Goal: Task Accomplishment & Management: Manage account settings

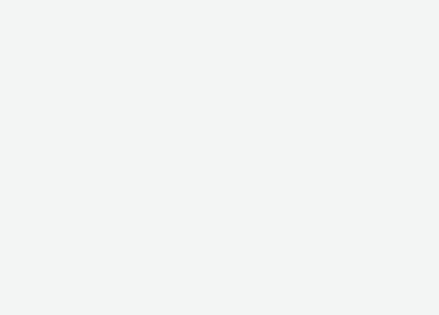
click at [356, 0] on html at bounding box center [219, 0] width 439 height 0
click at [342, 0] on html at bounding box center [219, 0] width 439 height 0
click at [330, 0] on html at bounding box center [219, 0] width 439 height 0
click at [352, 0] on html at bounding box center [219, 0] width 439 height 0
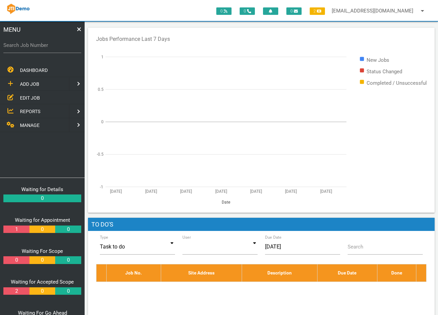
click at [100, 9] on div "0 0 0 2 [EMAIL_ADDRESS][DOMAIN_NAME] arrow_drop_down Account Preferences Logout" at bounding box center [219, 10] width 438 height 21
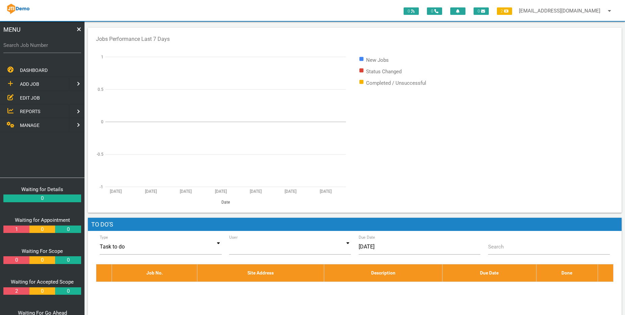
click at [439, 31] on div "Jobs Performance Last 7 Days New Jobs Status Changed Completed / Unsuccessful […" at bounding box center [355, 120] width 534 height 185
click at [38, 71] on span "DASHBOARD" at bounding box center [34, 70] width 28 height 5
click at [22, 97] on span "EDIT JOB" at bounding box center [30, 97] width 20 height 5
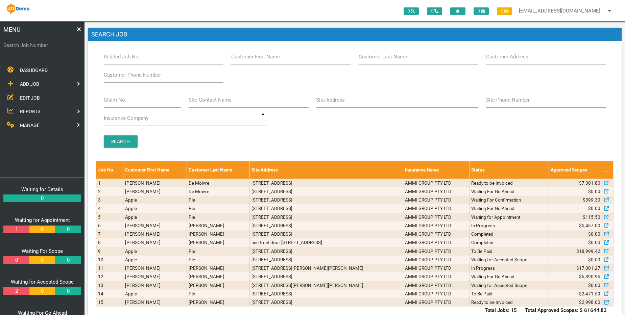
click at [34, 72] on span "DASHBOARD" at bounding box center [34, 70] width 28 height 5
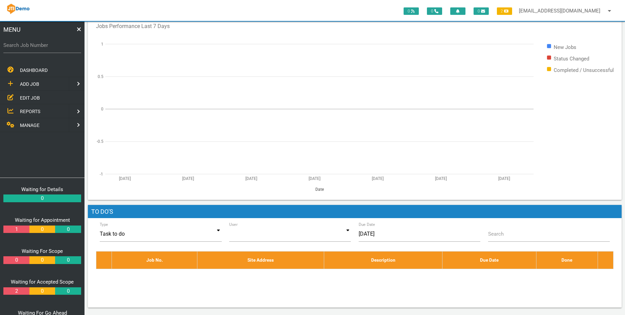
scroll to position [14, 0]
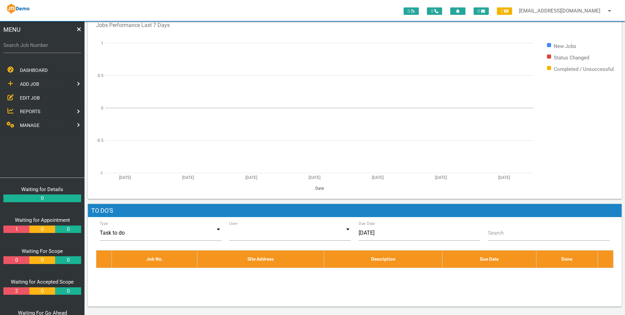
click at [15, 155] on div "DASHBOARD ADD JOB EDIT JOB REPORTS MANAGE" at bounding box center [42, 120] width 85 height 115
click at [28, 100] on span "EDIT JOB" at bounding box center [30, 97] width 20 height 5
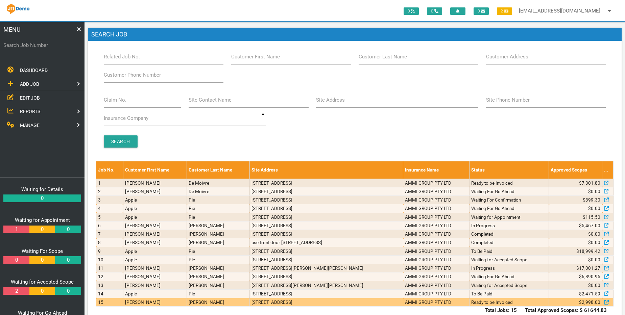
click at [144, 300] on td "[PERSON_NAME]" at bounding box center [155, 303] width 64 height 8
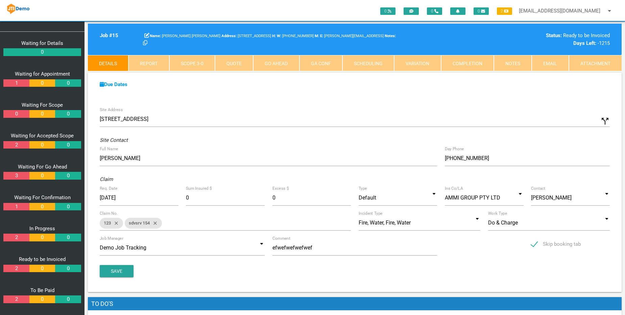
scroll to position [149, 0]
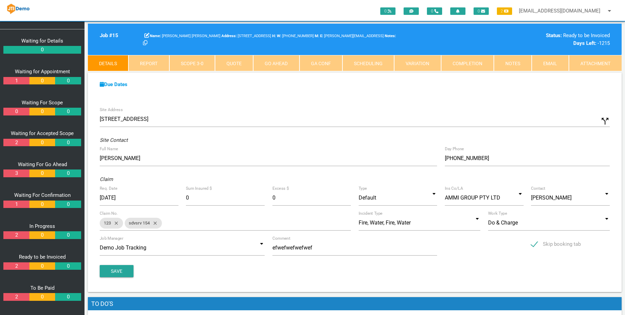
click at [439, 62] on link "Notes" at bounding box center [513, 63] width 38 height 16
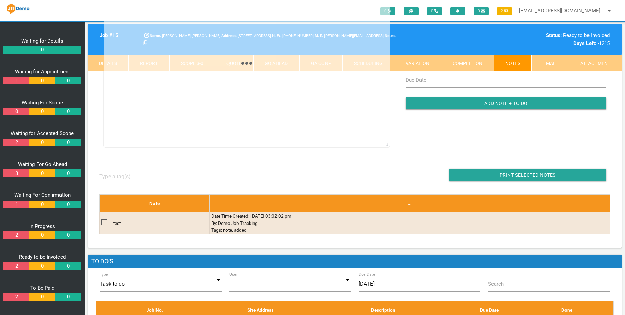
scroll to position [41, 0]
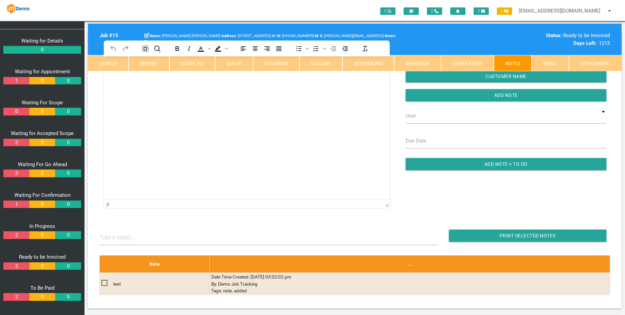
click at [193, 87] on html at bounding box center [247, 71] width 286 height 31
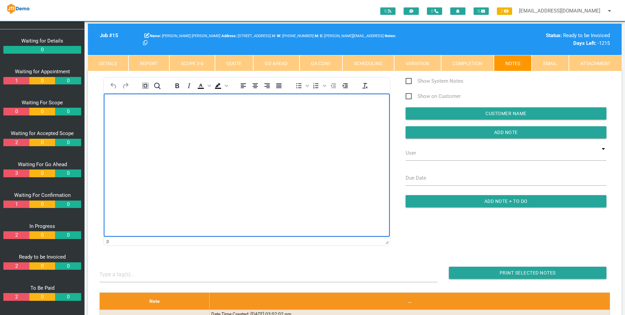
scroll to position [0, 0]
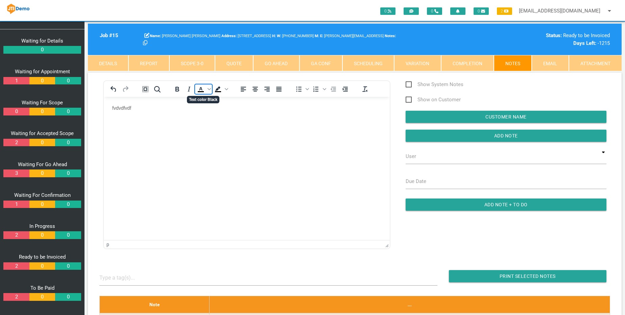
click at [201, 87] on icon "Text color Black" at bounding box center [200, 88] width 3 height 3
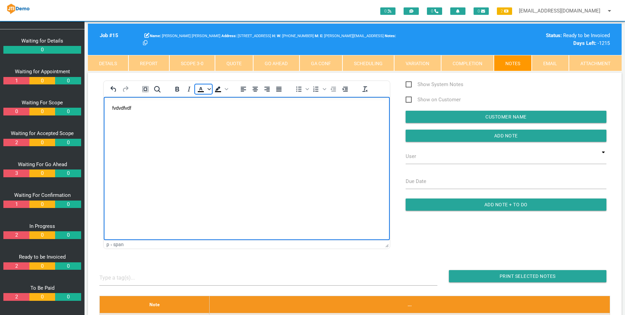
click at [209, 91] on icon "Text color Black" at bounding box center [209, 89] width 3 height 3
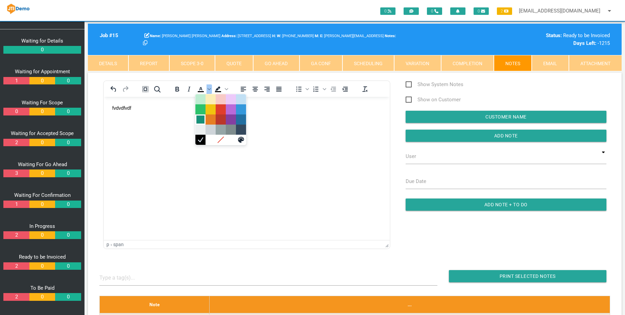
click at [201, 121] on div "Dark Turquoise" at bounding box center [200, 120] width 8 height 8
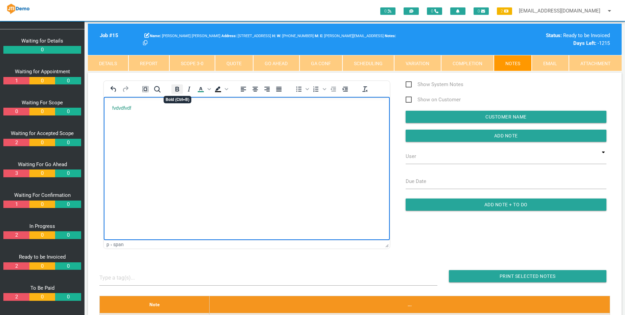
click at [182, 91] on button "Bold" at bounding box center [176, 89] width 11 height 9
click at [192, 120] on body "fvdvdfvdf" at bounding box center [247, 116] width 286 height 22
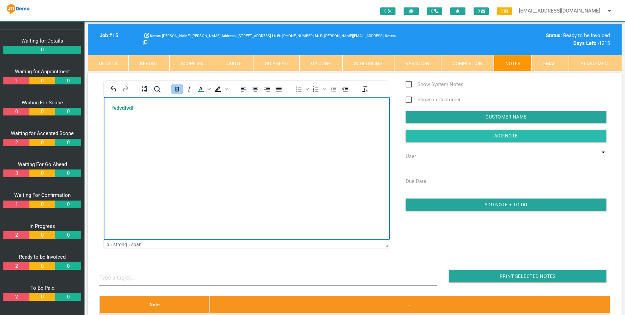
click at [439, 136] on input "Add Note" at bounding box center [506, 136] width 201 height 12
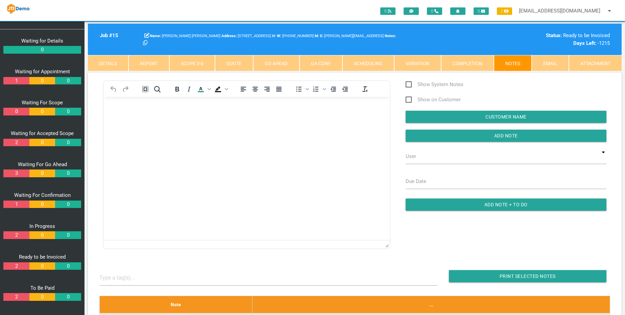
click at [286, 127] on html at bounding box center [247, 112] width 286 height 31
click at [187, 64] on link "Scope 3 - 0" at bounding box center [192, 63] width 46 height 16
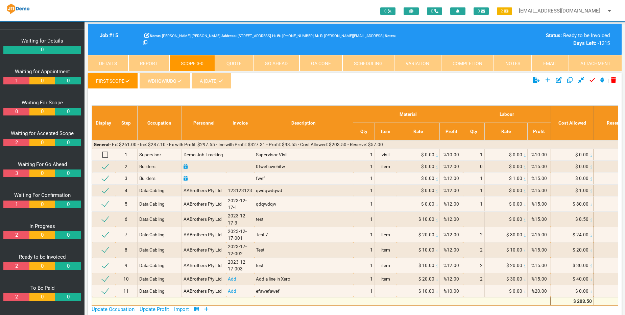
click at [439, 65] on link "Notes" at bounding box center [513, 63] width 38 height 16
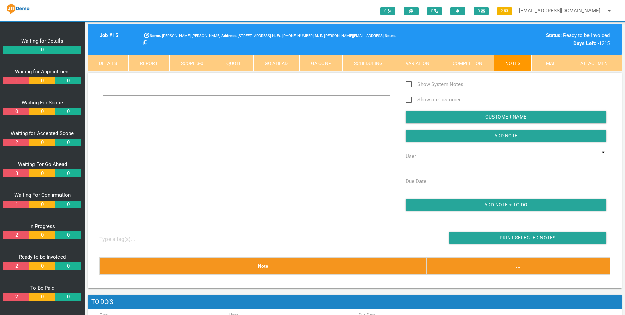
click at [439, 67] on link "Email" at bounding box center [550, 63] width 37 height 16
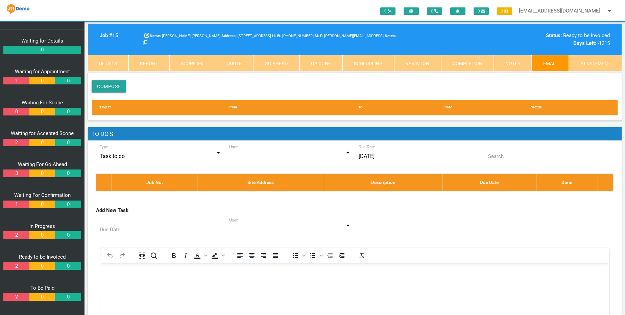
click at [439, 64] on link "Notes" at bounding box center [513, 63] width 38 height 16
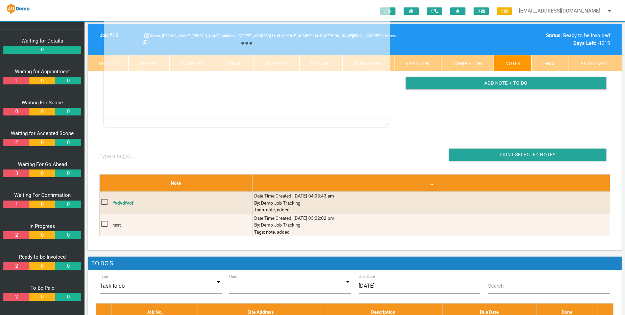
scroll to position [135, 0]
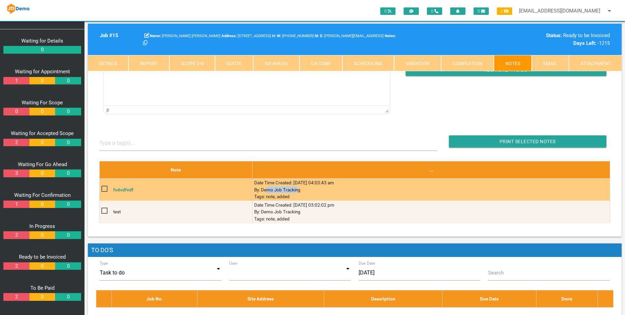
drag, startPoint x: 251, startPoint y: 190, endPoint x: 282, endPoint y: 190, distance: 31.4
click at [282, 190] on td "Date Time Created: [DATE] 04:03:43 am By: Demo Job Tracking Tags: note, added" at bounding box center [432, 190] width 358 height 22
click at [253, 197] on td "Date Time Created: [DATE] 04:03:43 am By: Demo Job Tracking Tags: note, added" at bounding box center [432, 190] width 358 height 22
click at [258, 198] on td "Date Time Created: [DATE] 04:03:43 am By: Demo Job Tracking Tags: note, added" at bounding box center [432, 190] width 358 height 22
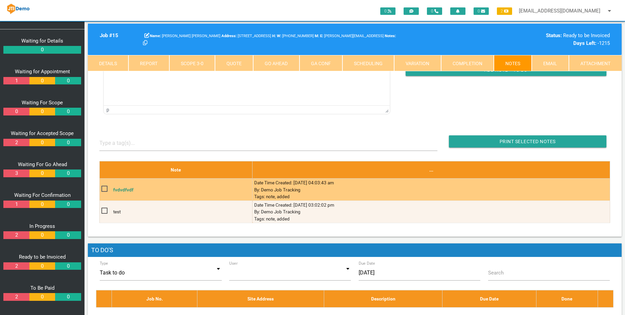
click at [269, 196] on td "Date Time Created: [DATE] 04:03:43 am By: Demo Job Tracking Tags: note, added" at bounding box center [432, 190] width 358 height 22
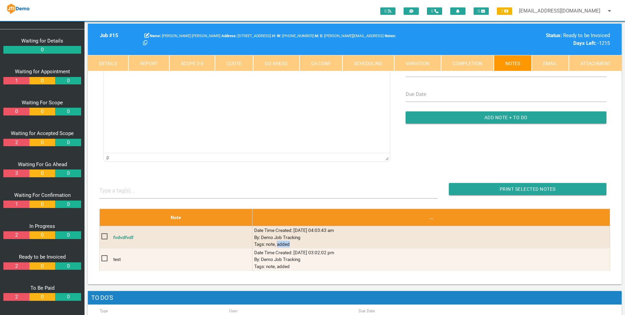
scroll to position [94, 0]
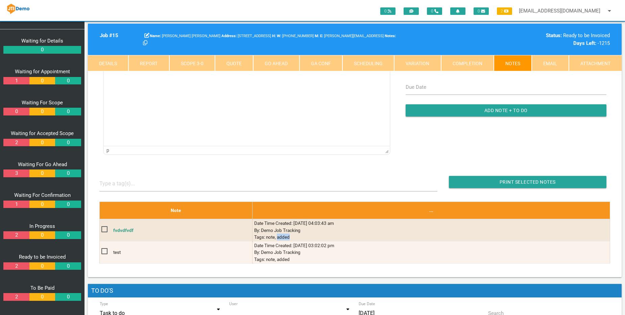
click at [117, 65] on link "Details" at bounding box center [108, 63] width 41 height 16
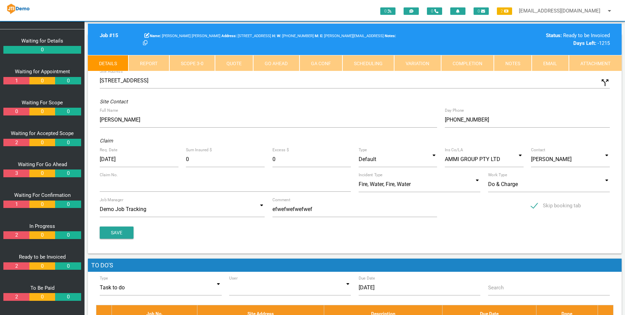
scroll to position [13, 0]
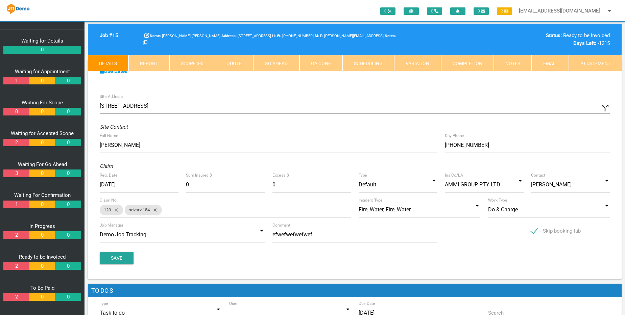
click at [16, 83] on link "1" at bounding box center [16, 81] width 26 height 8
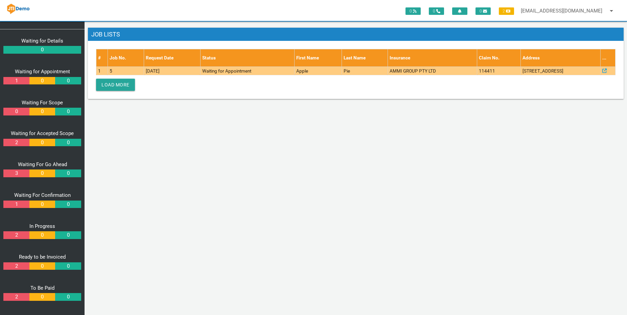
click at [109, 70] on td "5" at bounding box center [126, 71] width 36 height 8
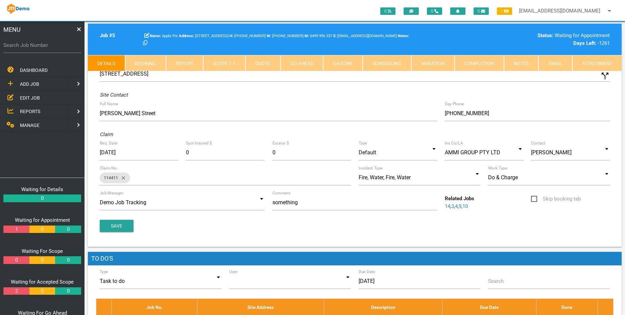
click at [142, 62] on link "Booking" at bounding box center [145, 63] width 41 height 16
select select "8"
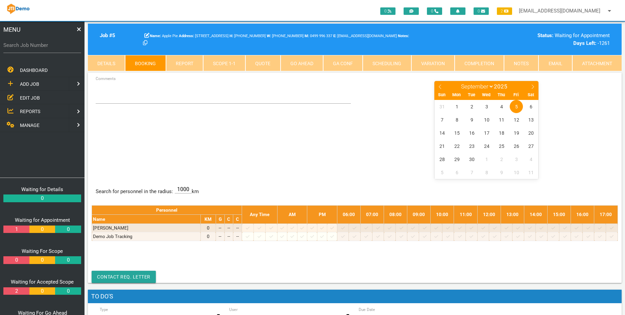
click at [222, 64] on link "Scope 1 - 1" at bounding box center [224, 63] width 42 height 16
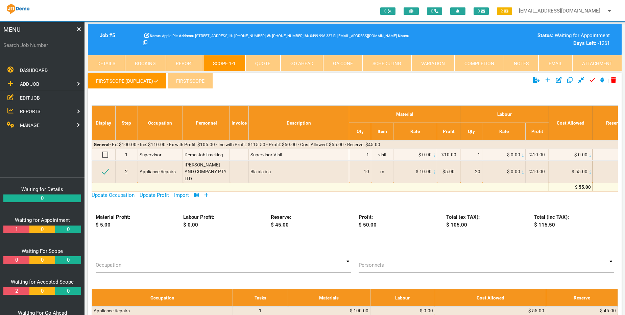
click at [262, 60] on link "Quote" at bounding box center [262, 63] width 35 height 16
click at [298, 65] on link "Go Ahead" at bounding box center [302, 63] width 43 height 16
click at [181, 61] on link "Report" at bounding box center [184, 63] width 37 height 16
click at [144, 63] on link "Booking" at bounding box center [145, 63] width 41 height 16
select select "8"
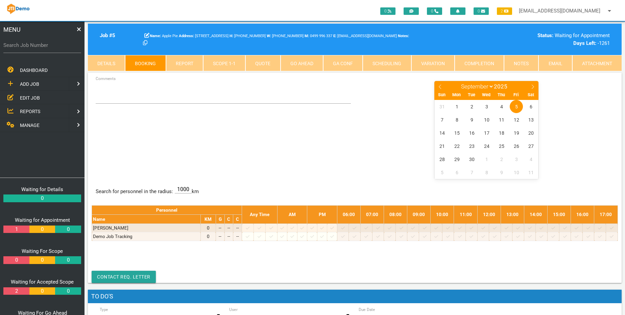
click at [95, 68] on link "Details" at bounding box center [106, 63] width 37 height 16
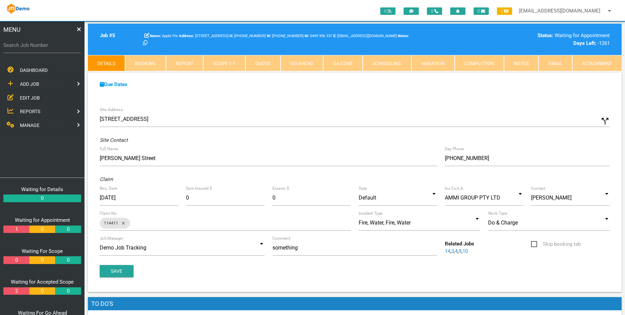
click at [111, 86] on b "Due Dates" at bounding box center [114, 84] width 28 height 6
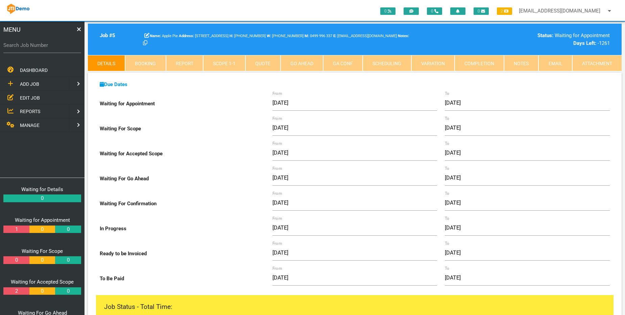
click at [117, 85] on b "Due Dates" at bounding box center [114, 84] width 28 height 6
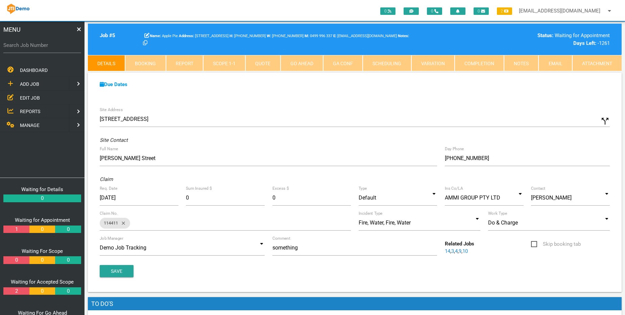
click at [114, 85] on b "Due Dates" at bounding box center [114, 84] width 28 height 6
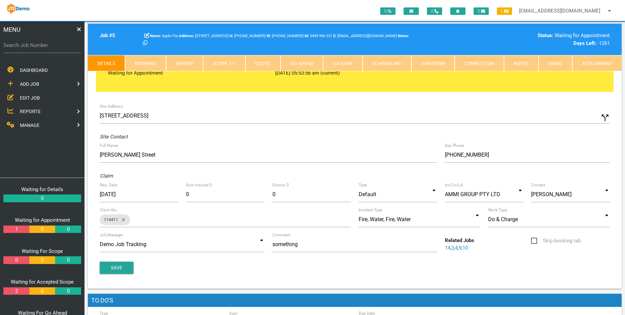
scroll to position [284, 0]
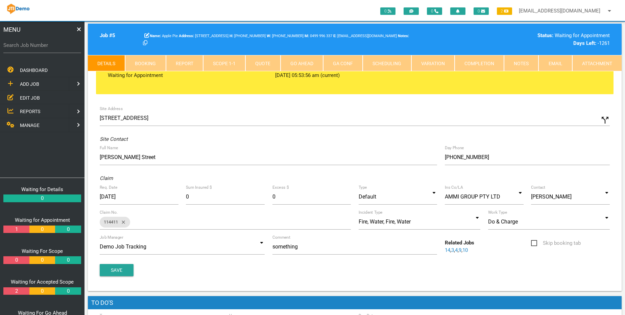
click at [188, 64] on link "Report" at bounding box center [184, 63] width 37 height 16
click at [227, 64] on link "Scope 1 - 1" at bounding box center [224, 63] width 42 height 16
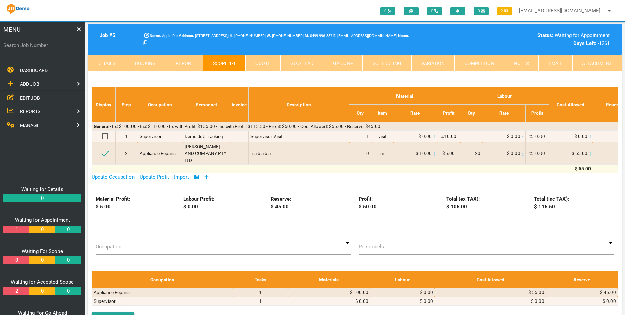
scroll to position [0, 0]
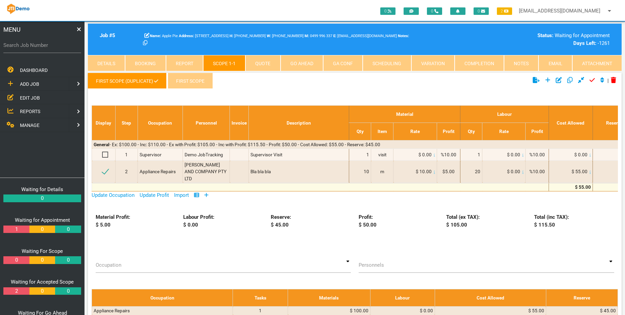
drag, startPoint x: 520, startPoint y: 196, endPoint x: 542, endPoint y: 193, distance: 21.8
click at [439, 193] on div "Display Step Occupation Personnel Invoice Description Material Labour Cost Allo…" at bounding box center [355, 152] width 526 height 94
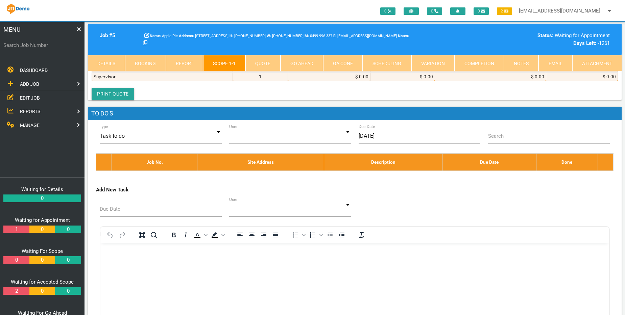
scroll to position [243, 0]
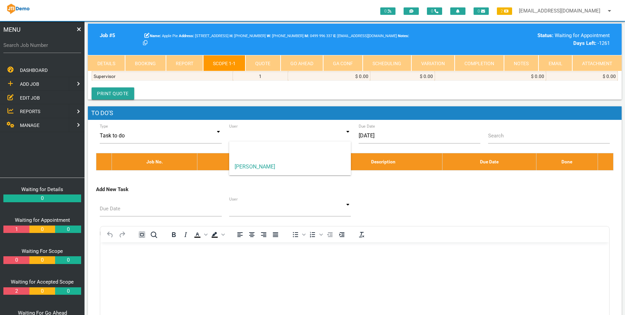
click at [304, 128] on input at bounding box center [290, 136] width 122 height 16
click at [245, 164] on span "[PERSON_NAME]" at bounding box center [290, 167] width 122 height 17
